Goal: Task Accomplishment & Management: Manage account settings

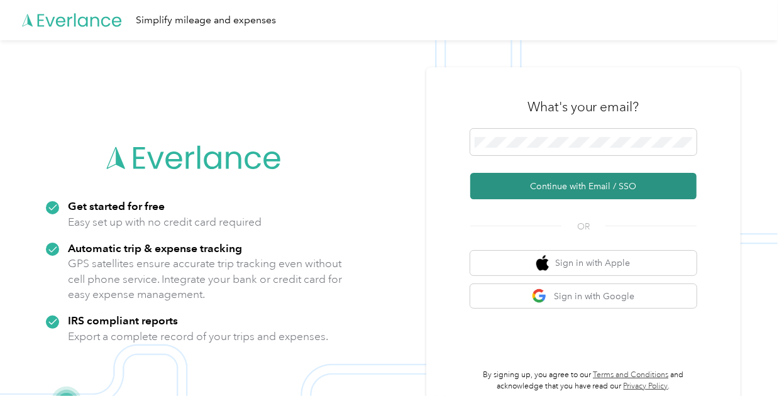
click at [593, 182] on button "Continue with Email / SSO" at bounding box center [583, 186] width 226 height 26
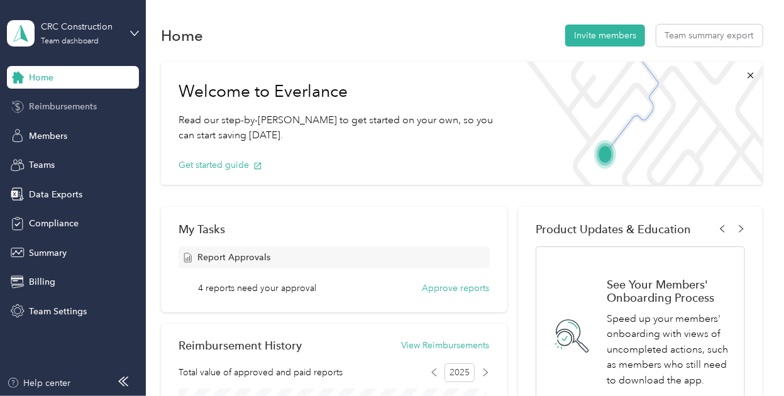
click at [103, 105] on div "Reimbursements" at bounding box center [73, 107] width 132 height 23
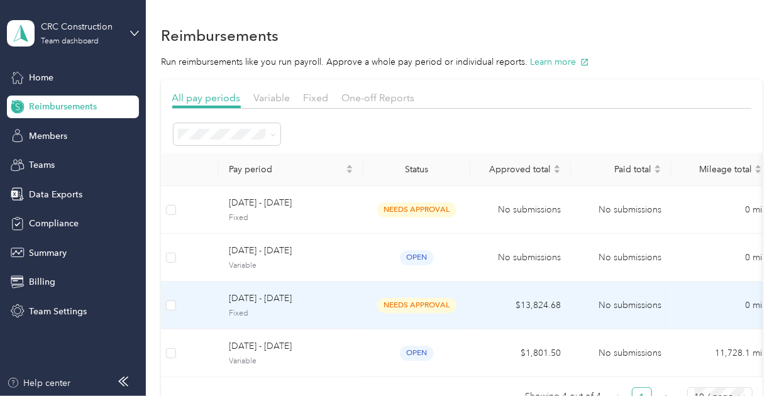
click at [327, 306] on div "[DATE] - [DATE] Fixed" at bounding box center [291, 305] width 124 height 27
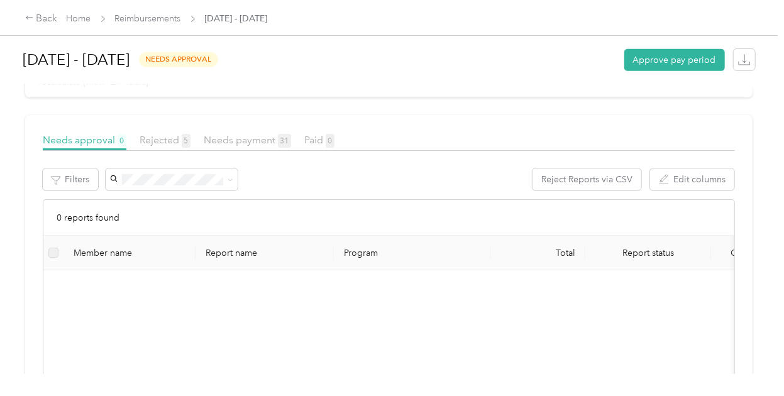
scroll to position [121, 0]
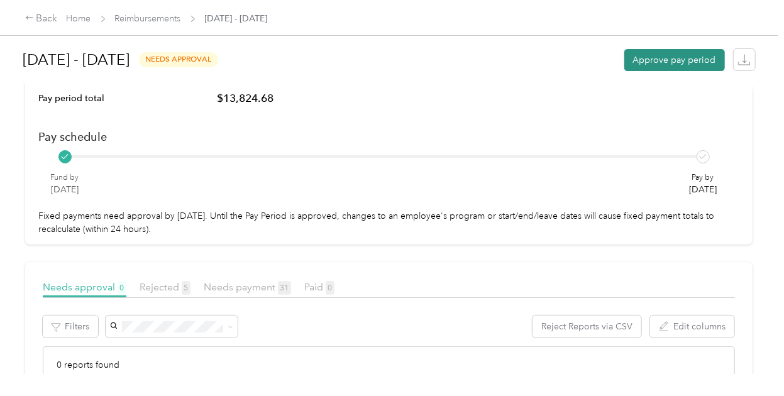
click at [666, 63] on button "Approve pay period" at bounding box center [674, 60] width 101 height 22
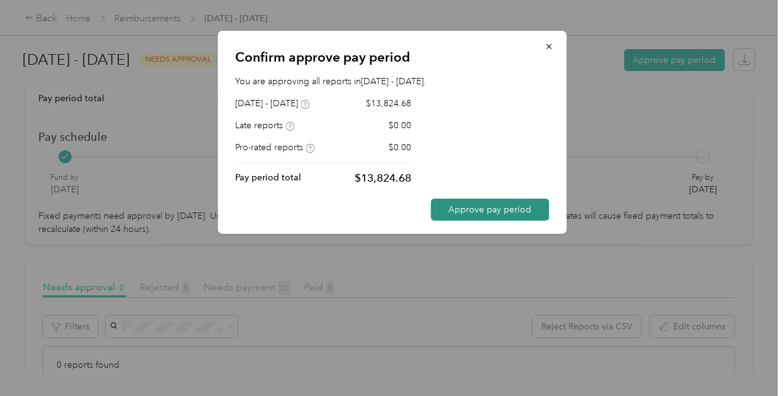
click at [518, 204] on button "Approve pay period" at bounding box center [490, 210] width 118 height 22
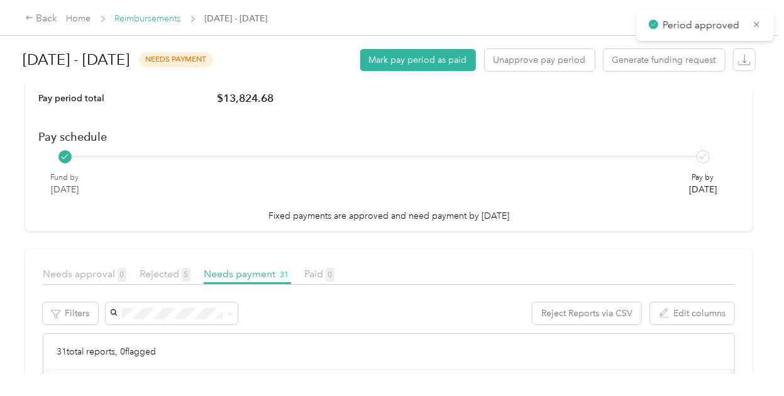
click at [164, 23] on link "Reimbursements" at bounding box center [148, 18] width 66 height 11
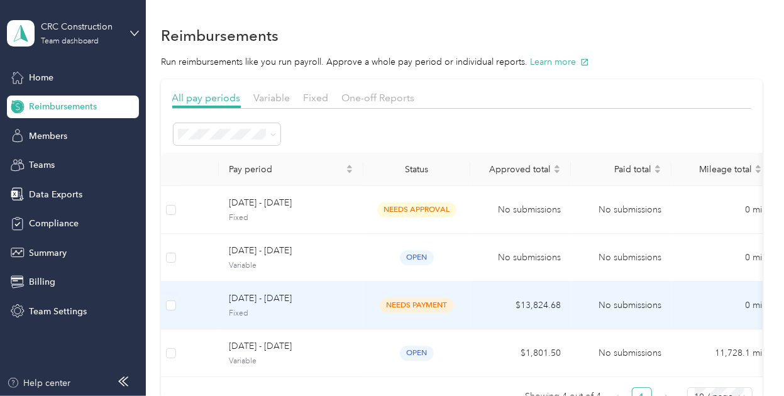
click at [177, 304] on td at bounding box center [171, 306] width 20 height 48
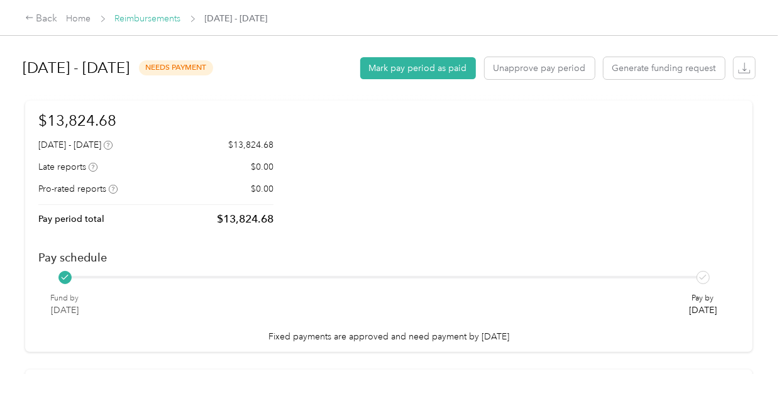
click at [158, 13] on link "Reimbursements" at bounding box center [148, 18] width 66 height 11
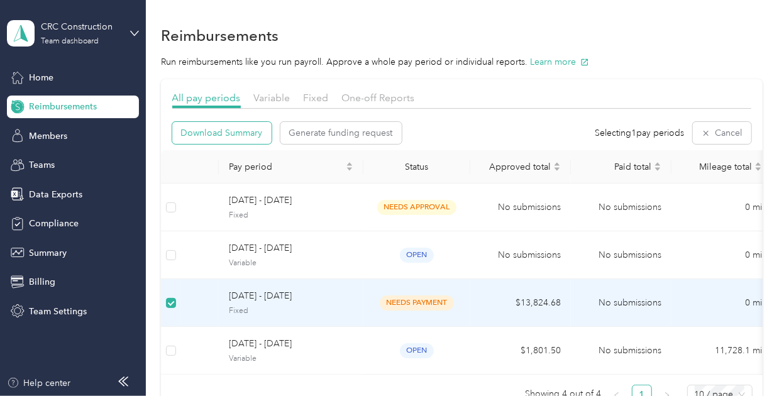
click at [239, 133] on span "Download Summary" at bounding box center [222, 132] width 82 height 13
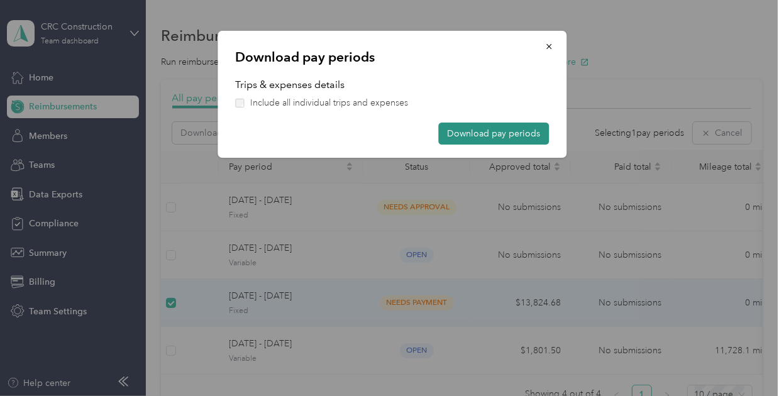
click at [475, 140] on button "Download pay periods" at bounding box center [493, 134] width 111 height 22
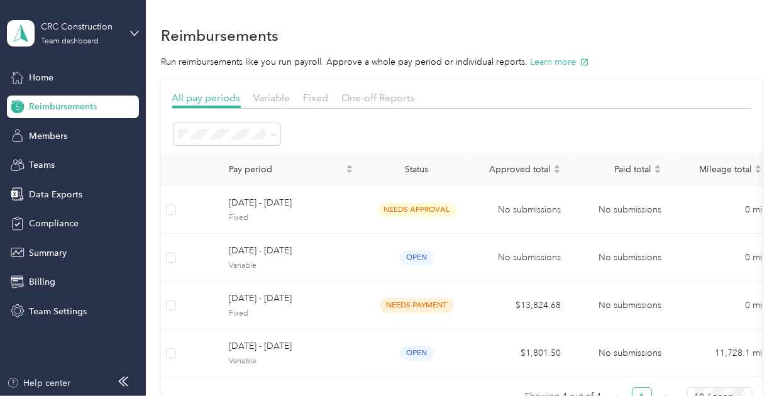
click at [759, 23] on div "Reimbursements" at bounding box center [461, 35] width 601 height 26
click at [759, 41] on div "Reimbursements" at bounding box center [461, 35] width 601 height 26
click at [79, 40] on div "Team dashboard" at bounding box center [70, 42] width 58 height 8
click at [82, 158] on div "Log out" at bounding box center [139, 159] width 247 height 22
